Goal: Navigation & Orientation: Find specific page/section

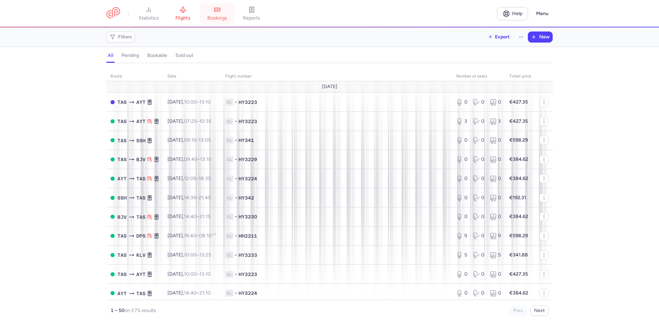
click at [211, 10] on link "bookings" at bounding box center [217, 13] width 34 height 15
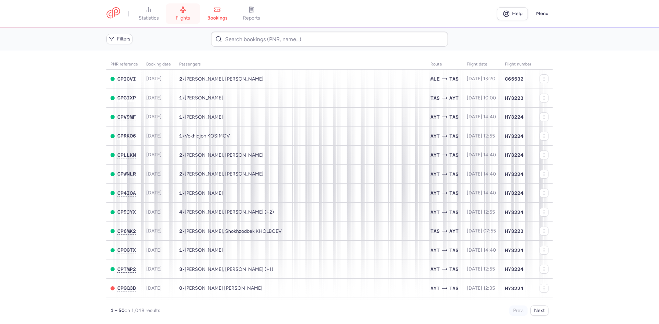
click at [192, 15] on link "flights" at bounding box center [183, 13] width 34 height 15
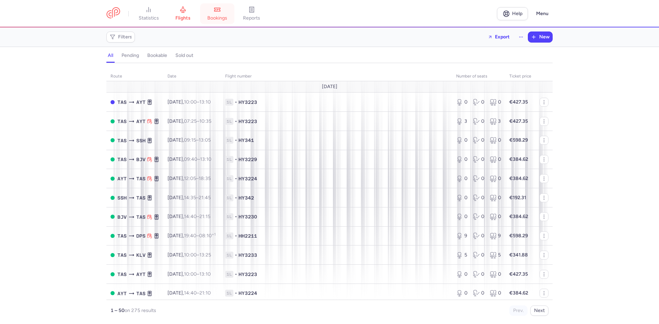
click at [213, 8] on link "bookings" at bounding box center [217, 13] width 34 height 15
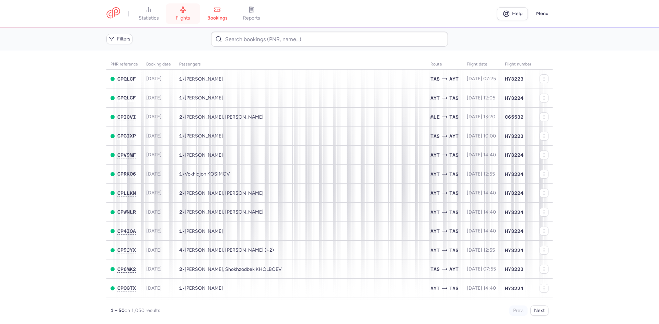
click at [183, 16] on span "flights" at bounding box center [183, 18] width 14 height 6
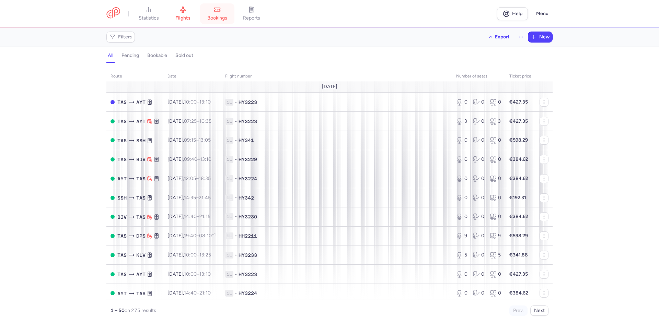
click at [220, 14] on link "bookings" at bounding box center [217, 13] width 34 height 15
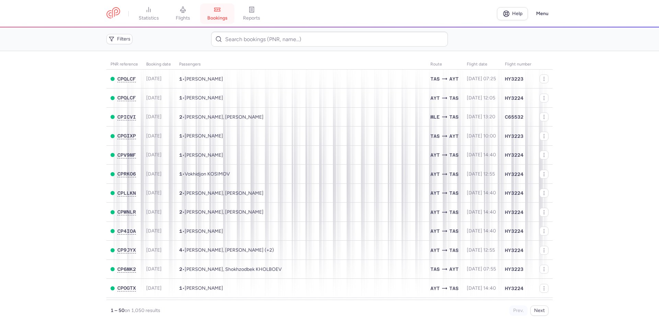
click at [203, 8] on link "bookings" at bounding box center [217, 13] width 34 height 15
click at [192, 9] on link "flights" at bounding box center [183, 13] width 34 height 15
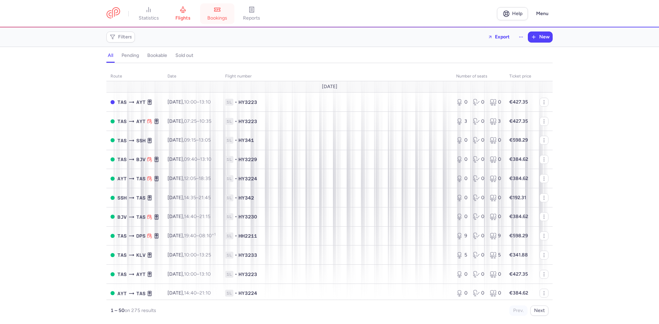
click at [212, 11] on link "bookings" at bounding box center [217, 13] width 34 height 15
